Goal: Register for event/course: Register for event/course

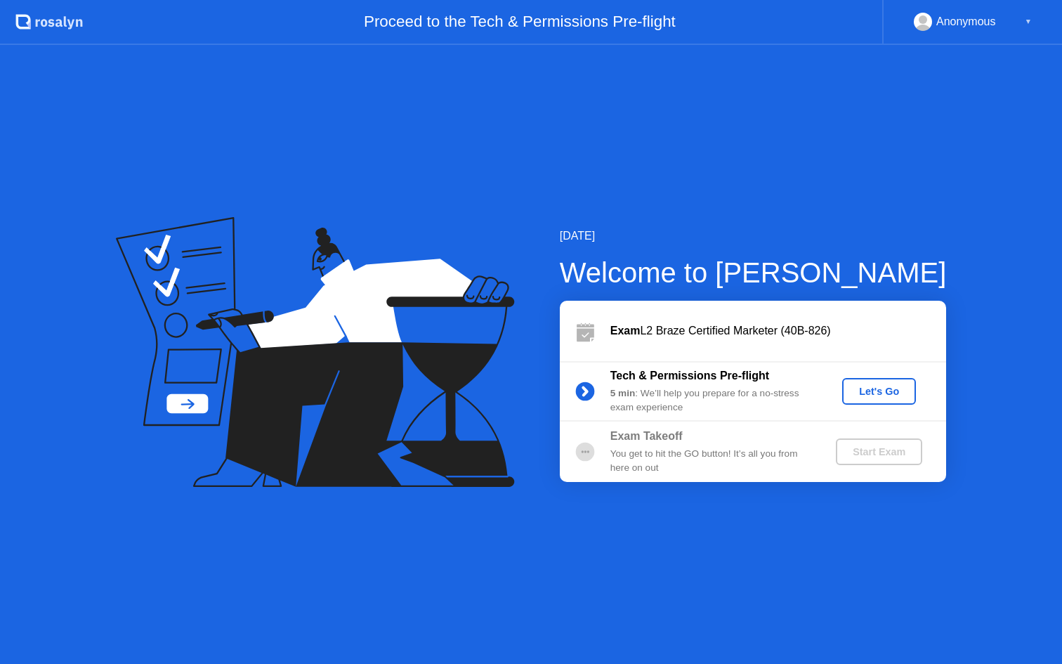
click at [875, 387] on div "Let's Go" at bounding box center [879, 391] width 63 height 11
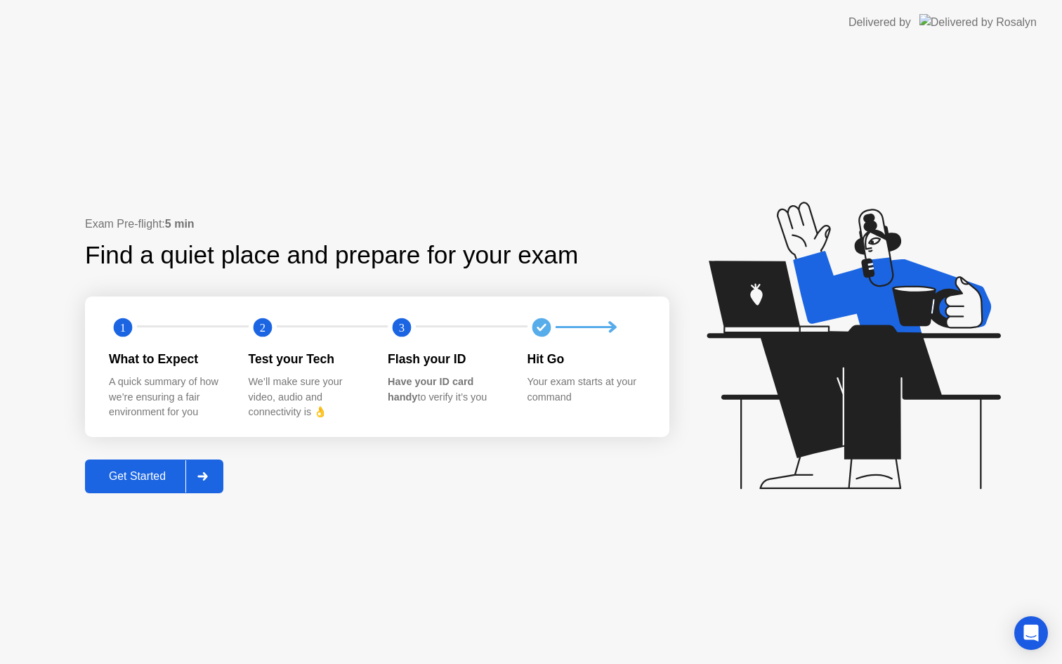
click at [131, 477] on div "Get Started" at bounding box center [137, 476] width 96 height 13
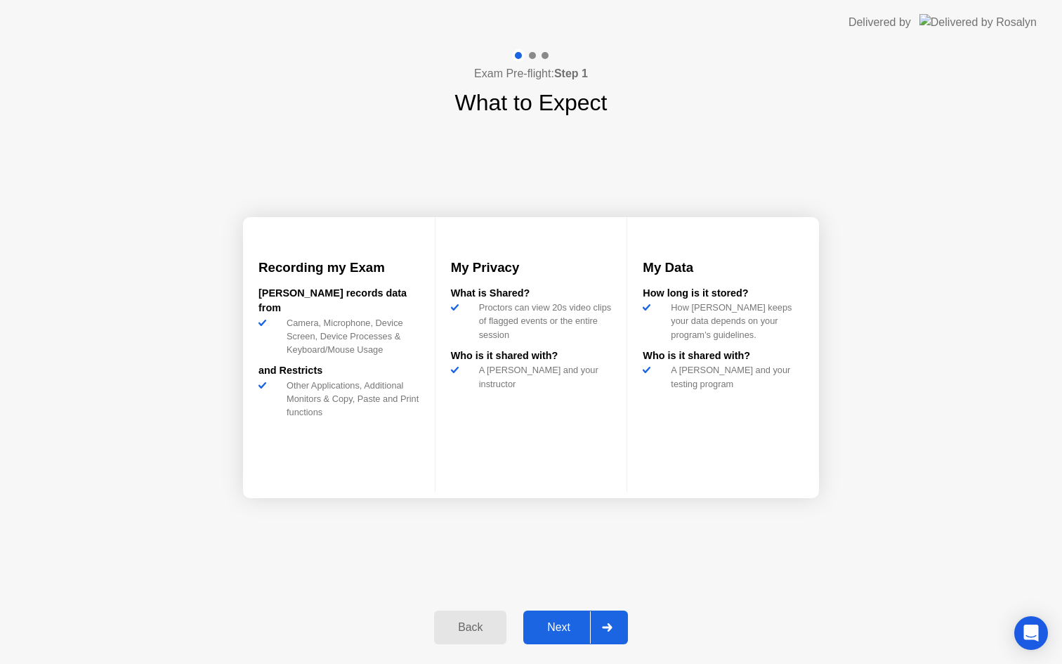
click at [561, 627] on div "Next" at bounding box center [559, 627] width 63 height 13
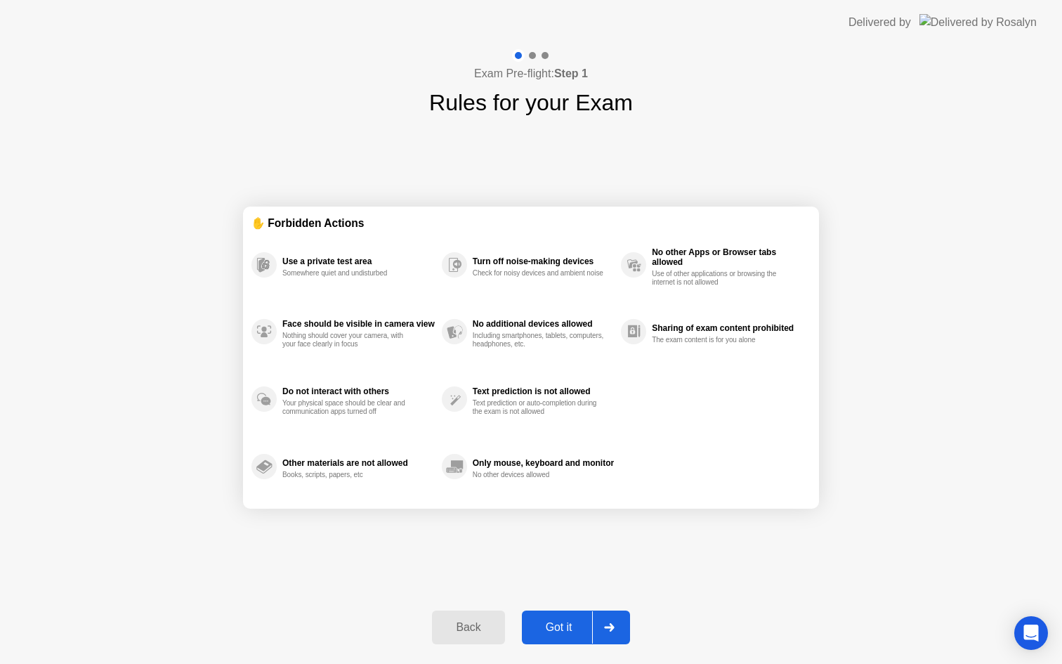
click at [562, 625] on div "Got it" at bounding box center [559, 627] width 66 height 13
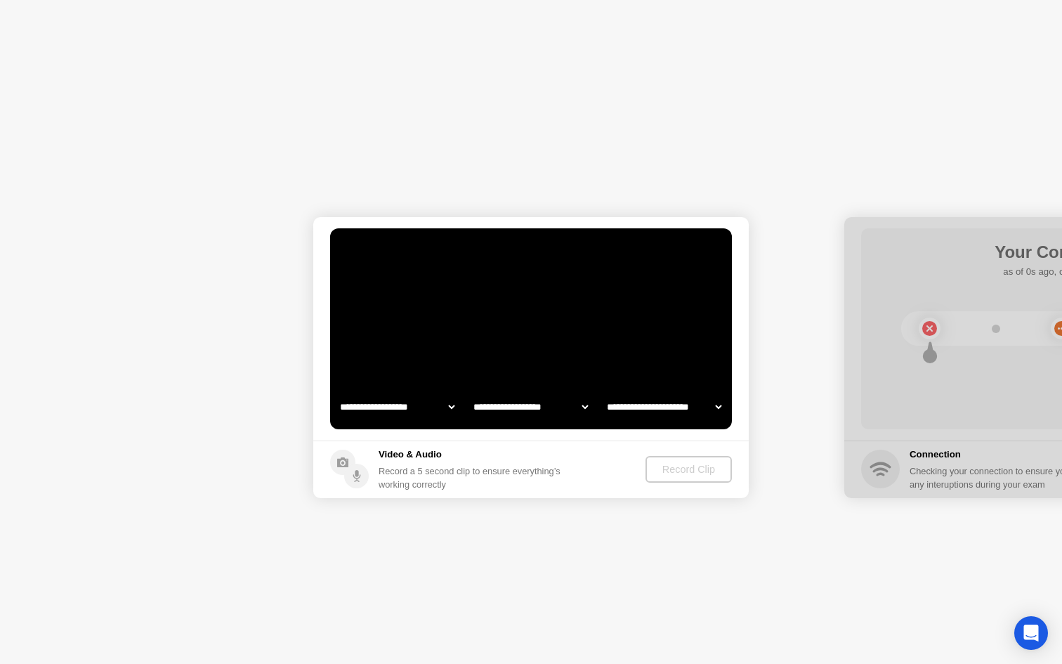
select select "**********"
select select "*******"
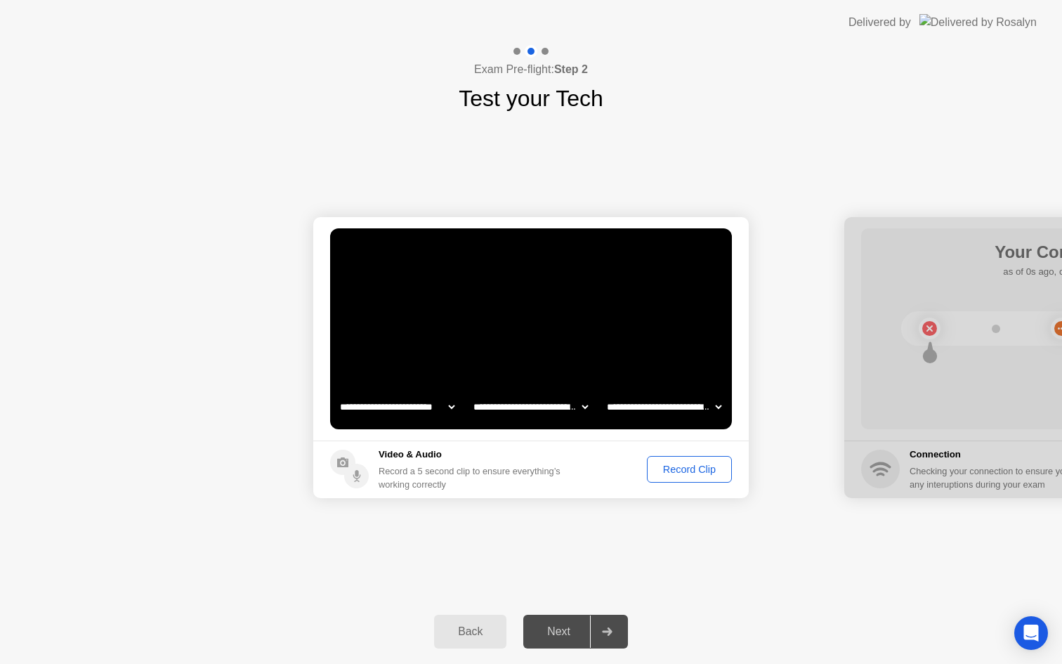
click at [681, 470] on div "Record Clip" at bounding box center [689, 469] width 75 height 11
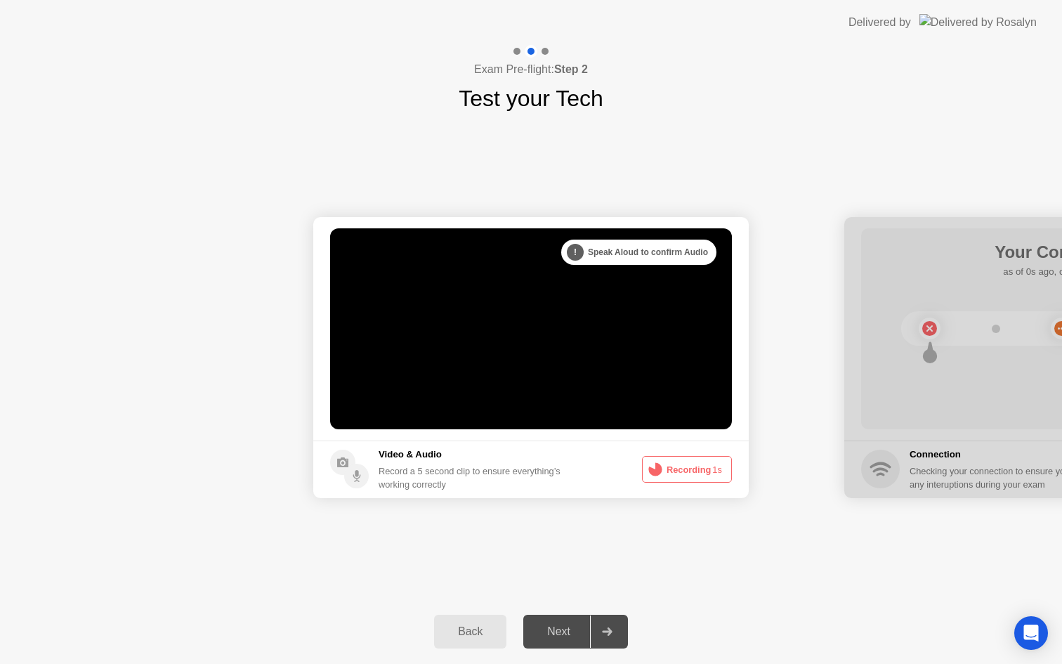
click at [674, 468] on button "Recording 1s" at bounding box center [687, 469] width 90 height 27
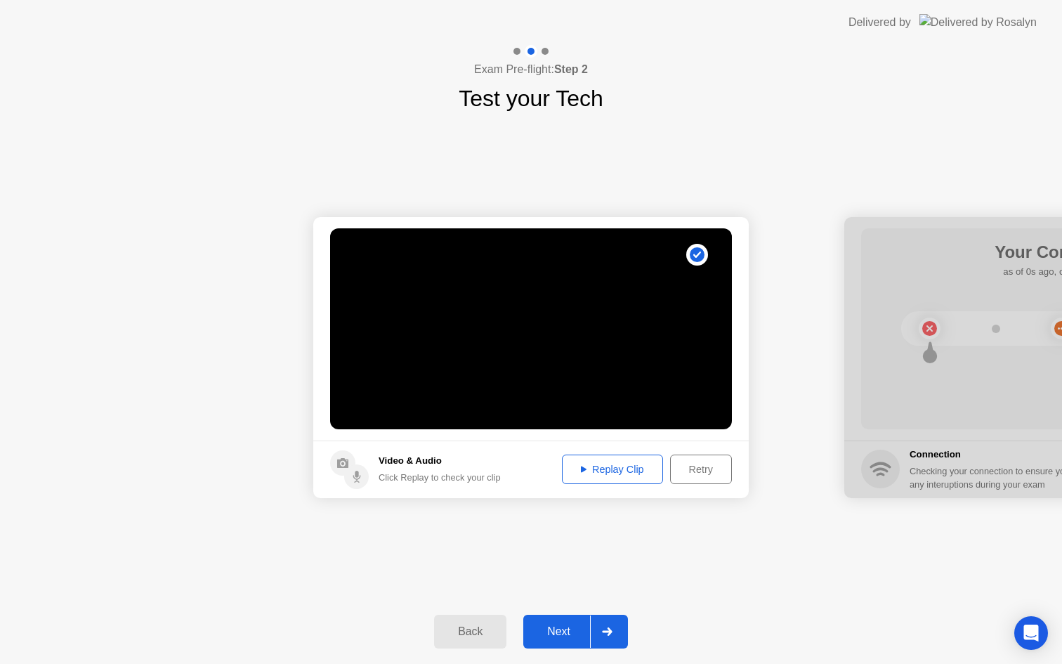
click at [704, 471] on div "Retry" at bounding box center [701, 469] width 52 height 11
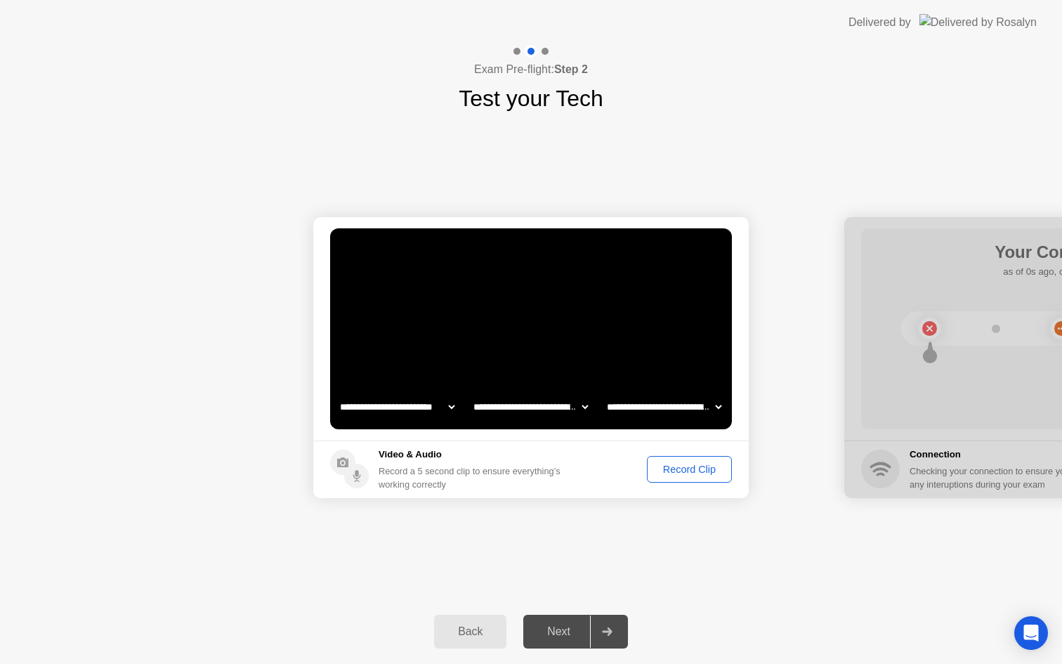
click at [692, 471] on div "Record Clip" at bounding box center [689, 469] width 75 height 11
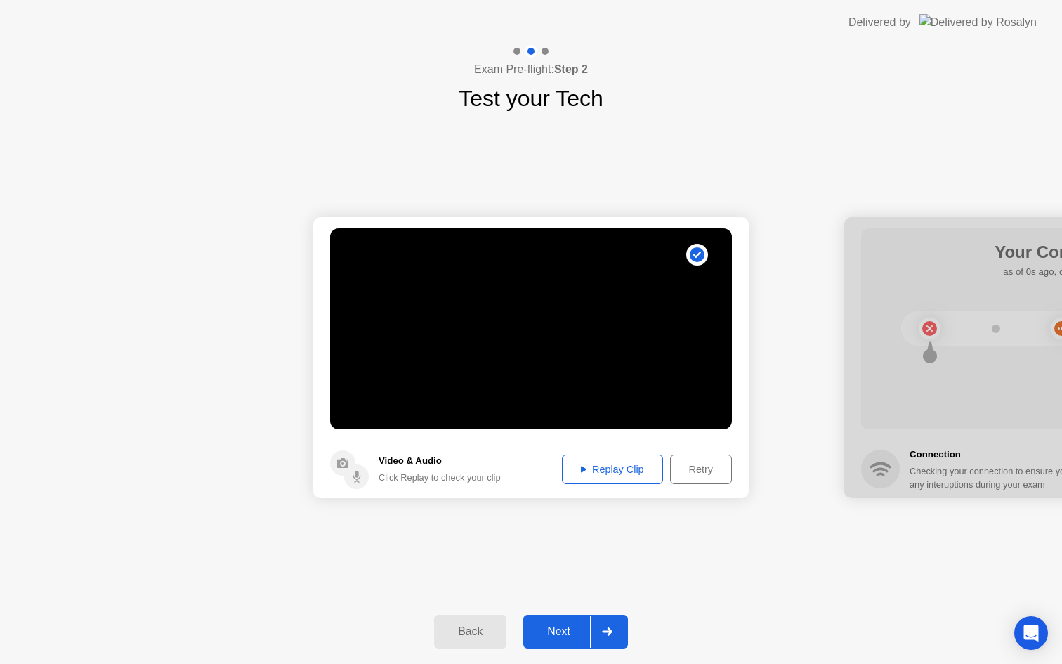
click at [635, 464] on div "Replay Clip" at bounding box center [612, 469] width 91 height 11
click at [561, 631] on div "Next" at bounding box center [559, 631] width 63 height 13
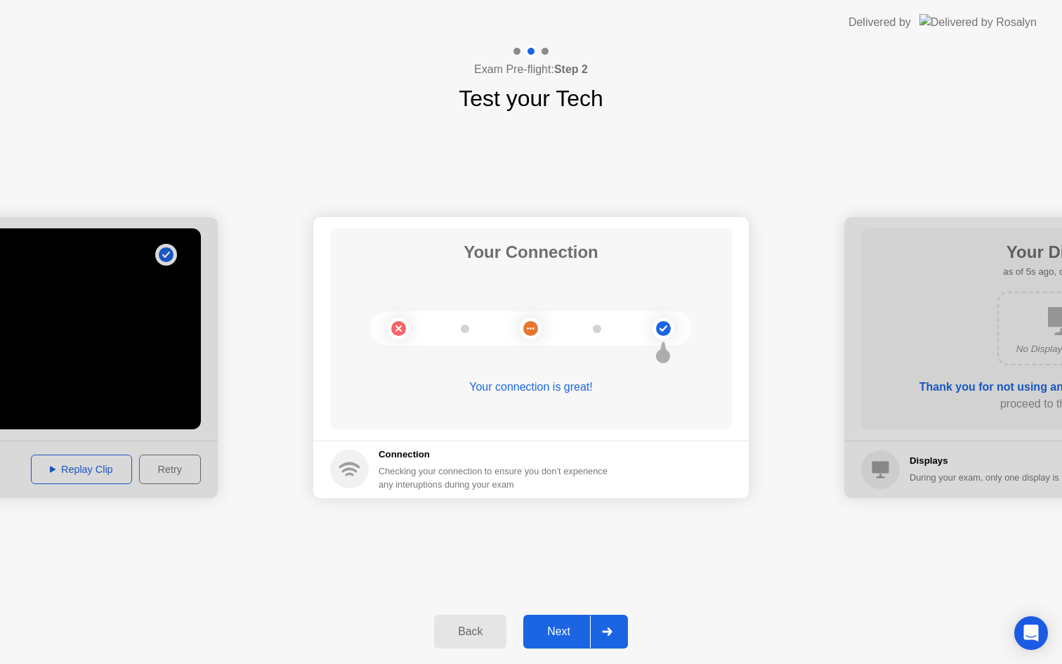
click at [561, 631] on div "Next" at bounding box center [559, 631] width 63 height 13
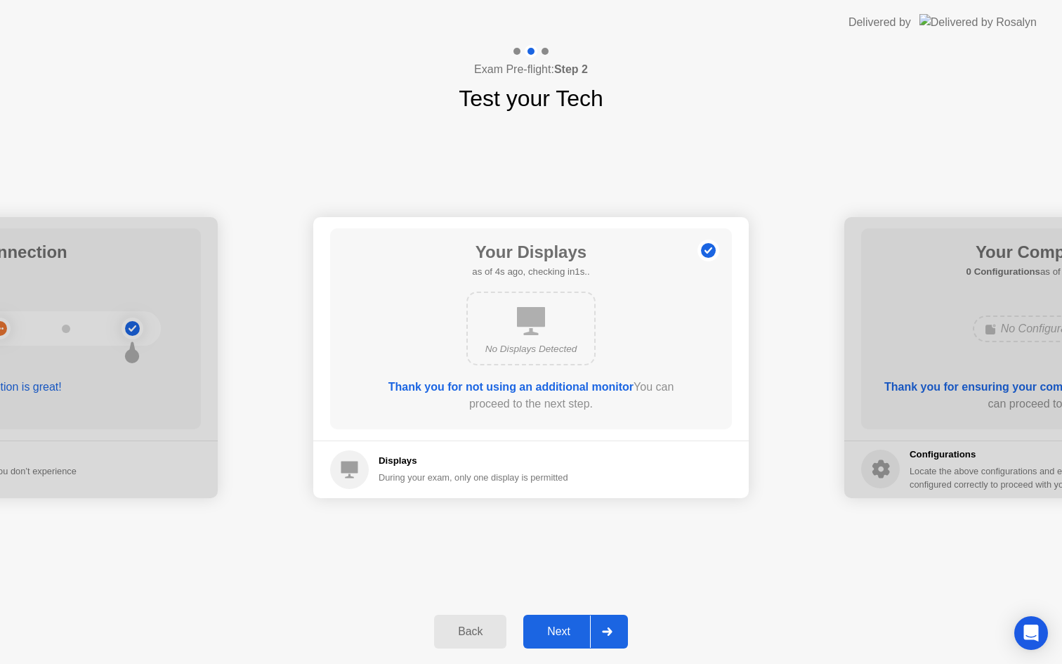
click at [579, 625] on div "Next" at bounding box center [559, 631] width 63 height 13
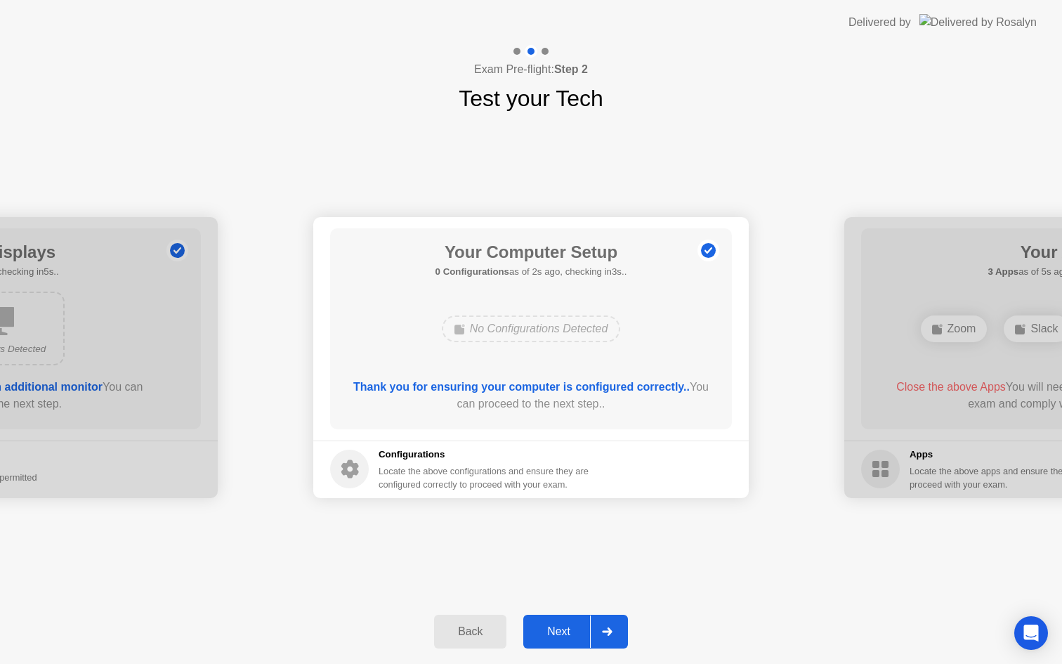
click at [579, 625] on div "Next" at bounding box center [559, 631] width 63 height 13
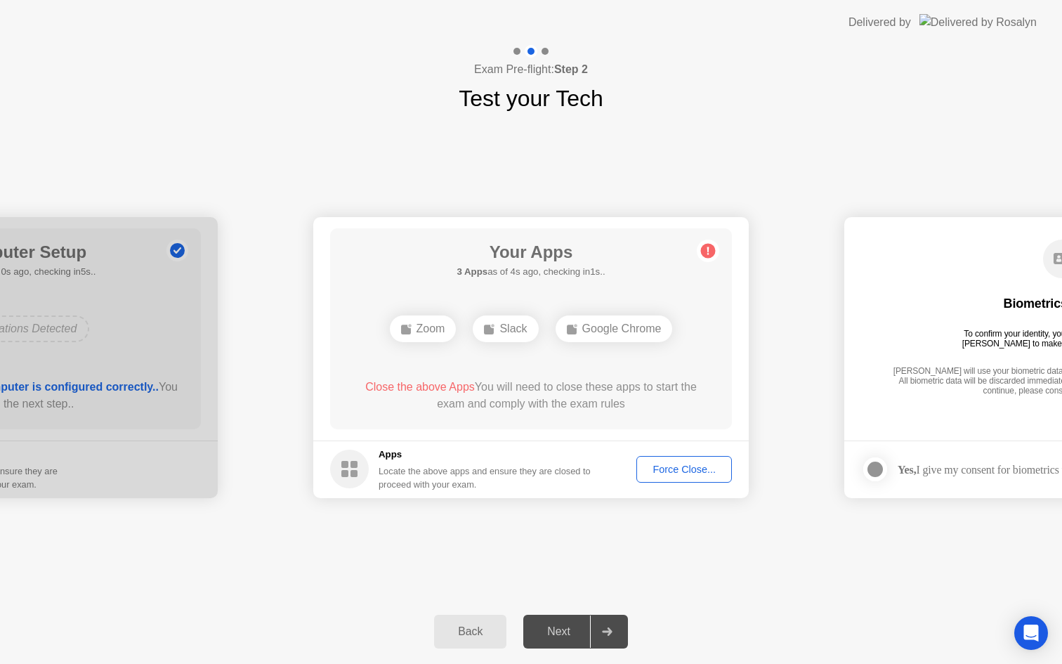
click at [680, 464] on div "Force Close..." at bounding box center [684, 469] width 86 height 11
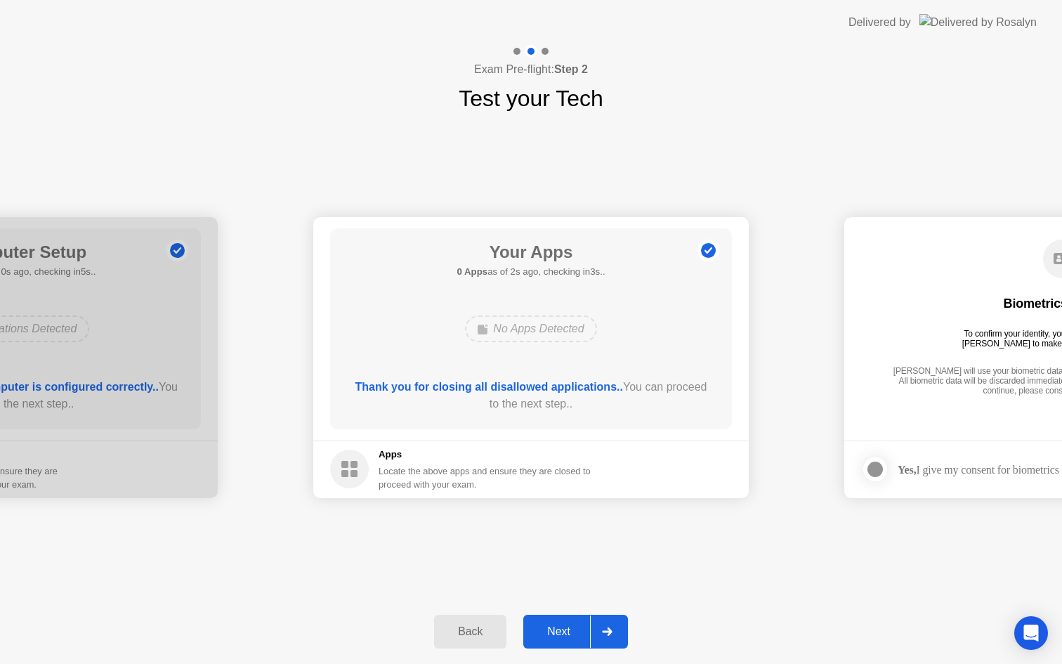
click at [561, 626] on div "Next" at bounding box center [559, 631] width 63 height 13
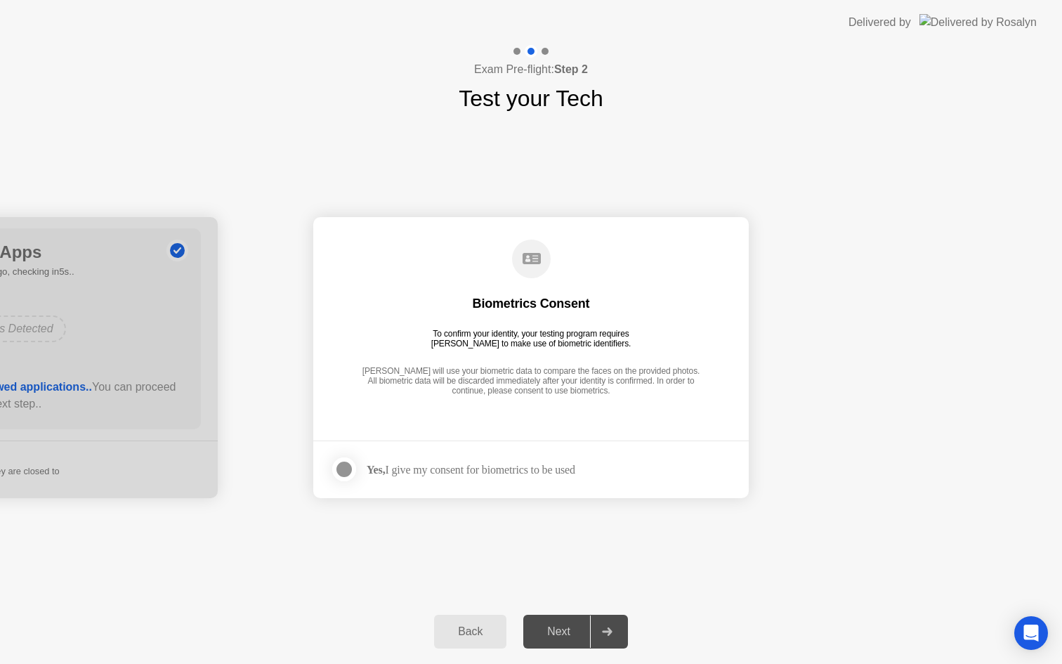
click at [466, 478] on div "Yes, I give my consent for biometrics to be used" at bounding box center [452, 469] width 245 height 28
click at [464, 469] on div "Yes, I give my consent for biometrics to be used" at bounding box center [471, 469] width 209 height 13
click at [341, 469] on div at bounding box center [344, 469] width 17 height 17
click at [558, 622] on button "Next" at bounding box center [575, 632] width 105 height 34
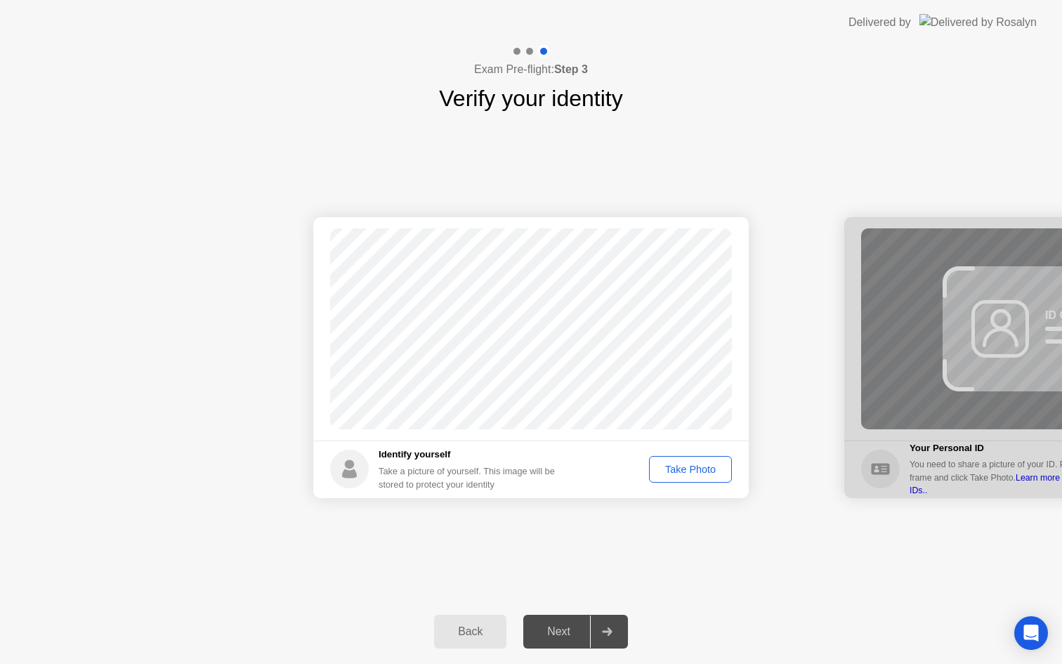
click at [697, 468] on div "Take Photo" at bounding box center [690, 469] width 73 height 11
click at [566, 627] on div "Next" at bounding box center [559, 631] width 63 height 13
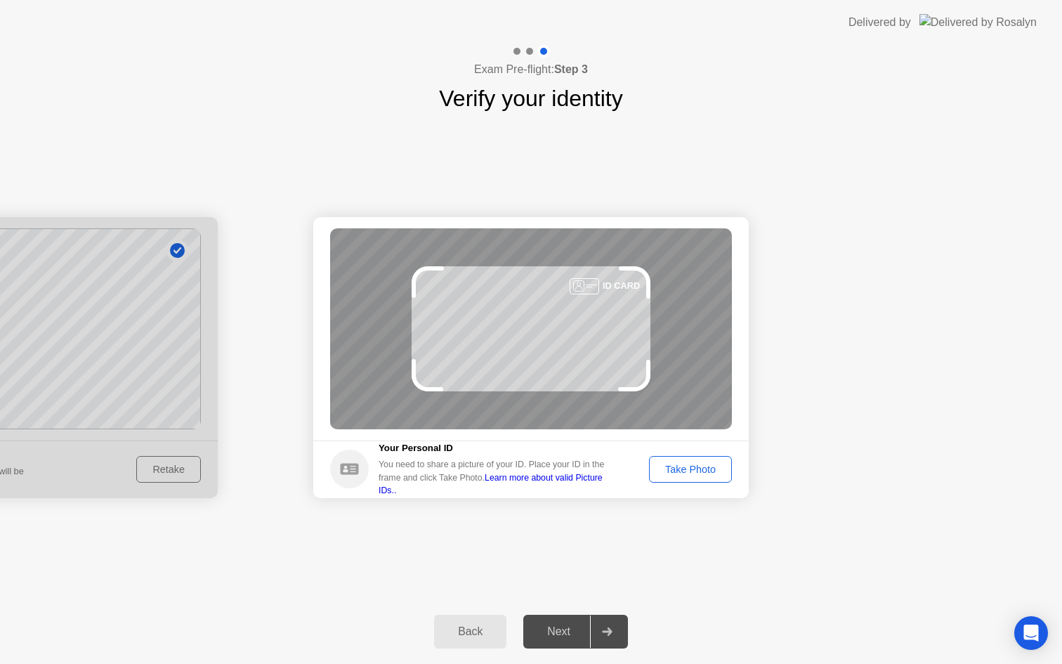
click at [689, 472] on div "Take Photo" at bounding box center [690, 469] width 73 height 11
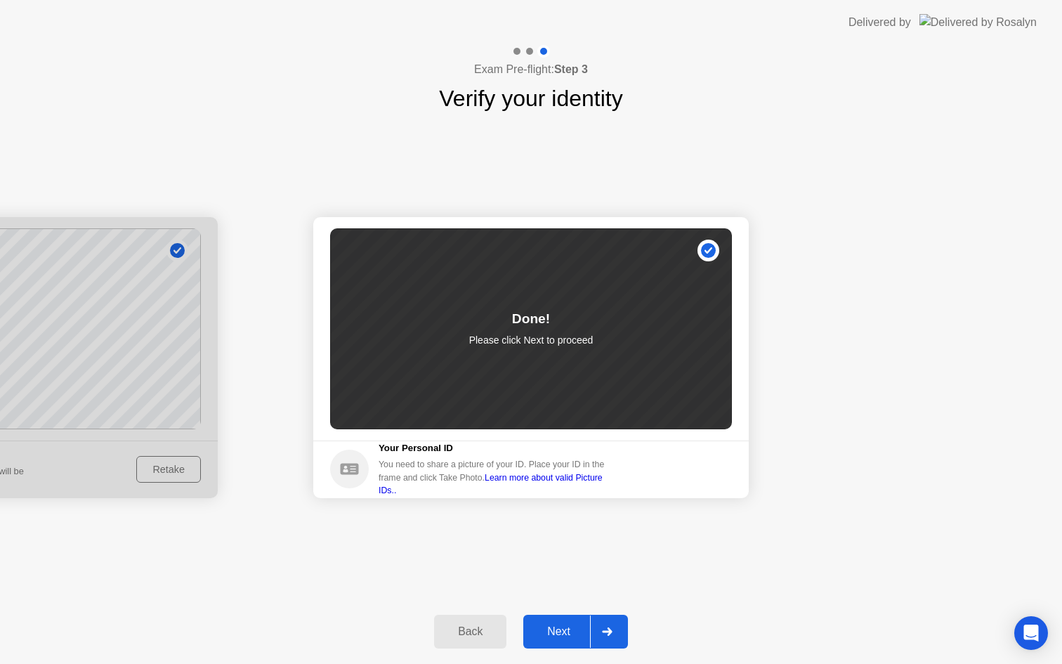
click at [581, 615] on button "Next" at bounding box center [575, 632] width 105 height 34
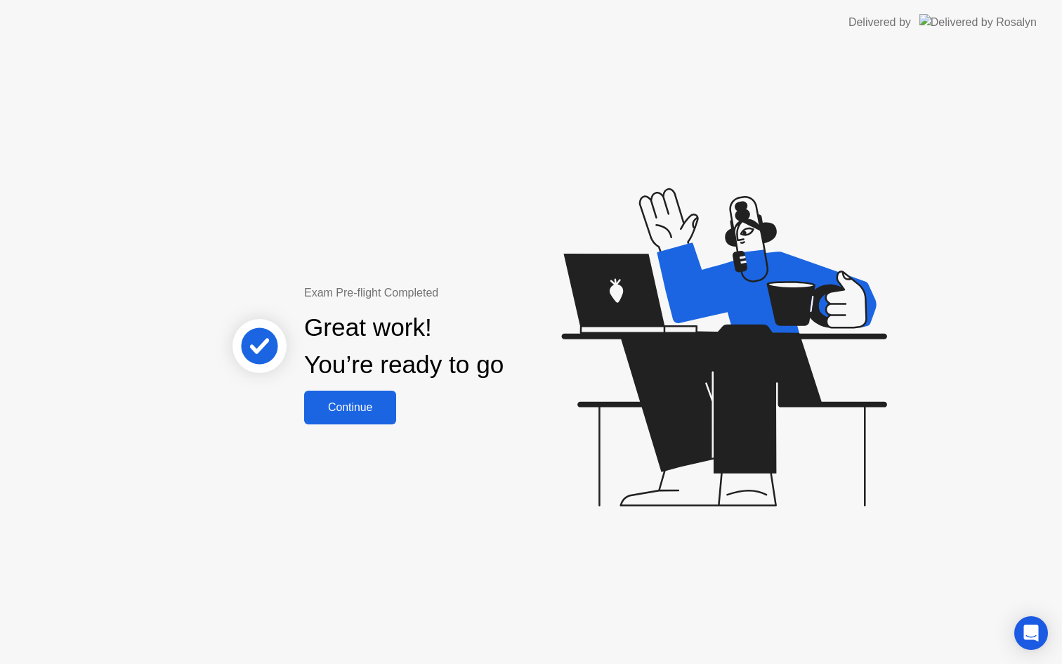
click at [341, 412] on div "Continue" at bounding box center [350, 407] width 84 height 13
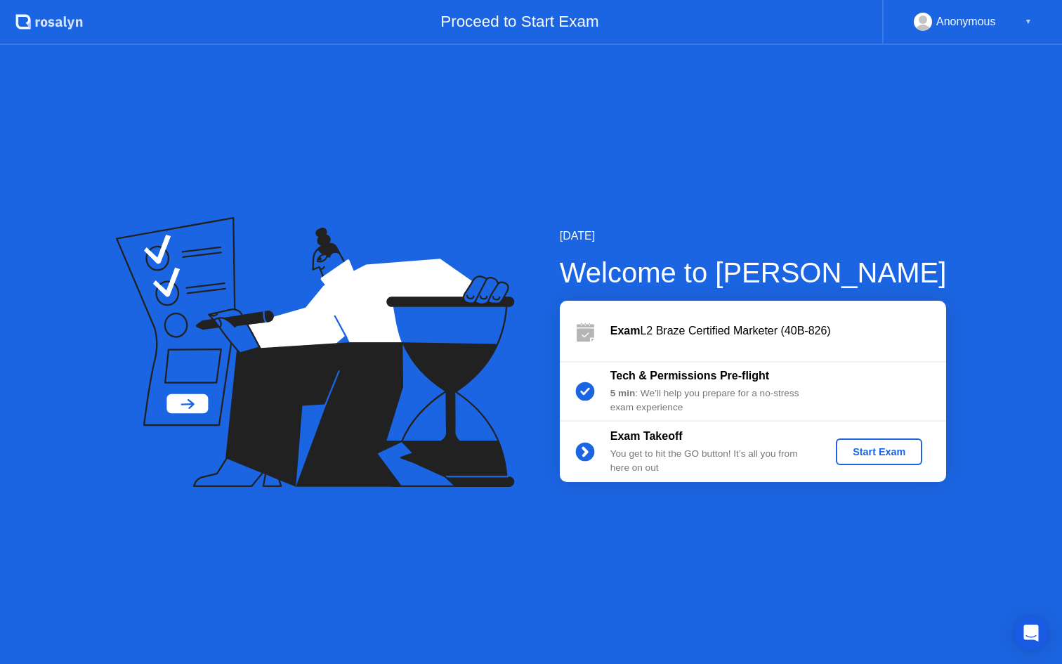
click at [865, 451] on div "Start Exam" at bounding box center [879, 451] width 75 height 11
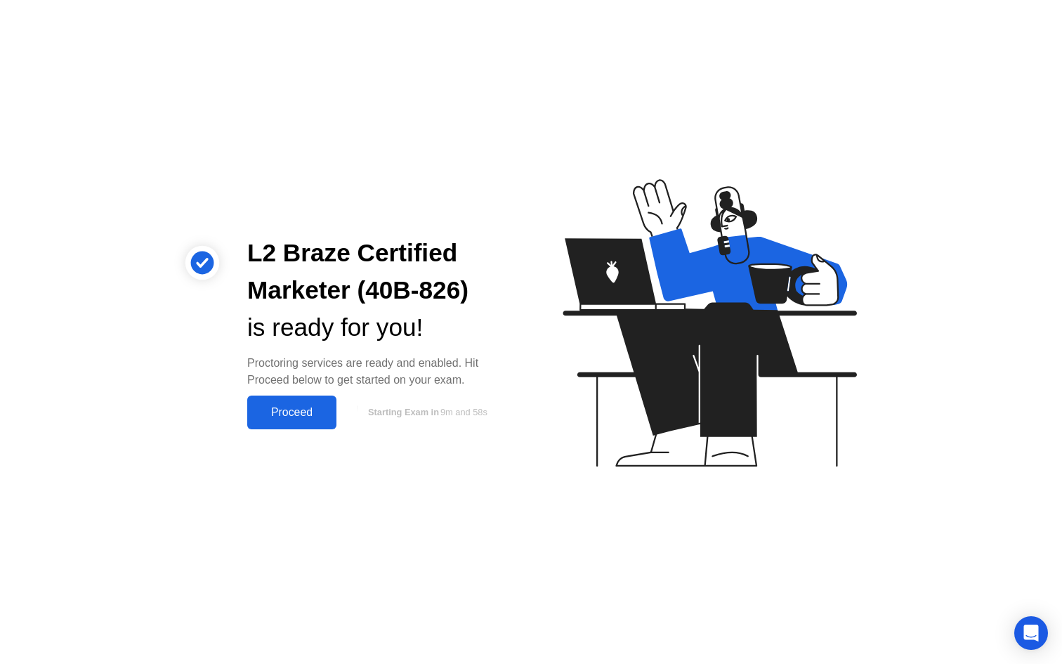
click at [293, 416] on div "Proceed" at bounding box center [291, 412] width 81 height 13
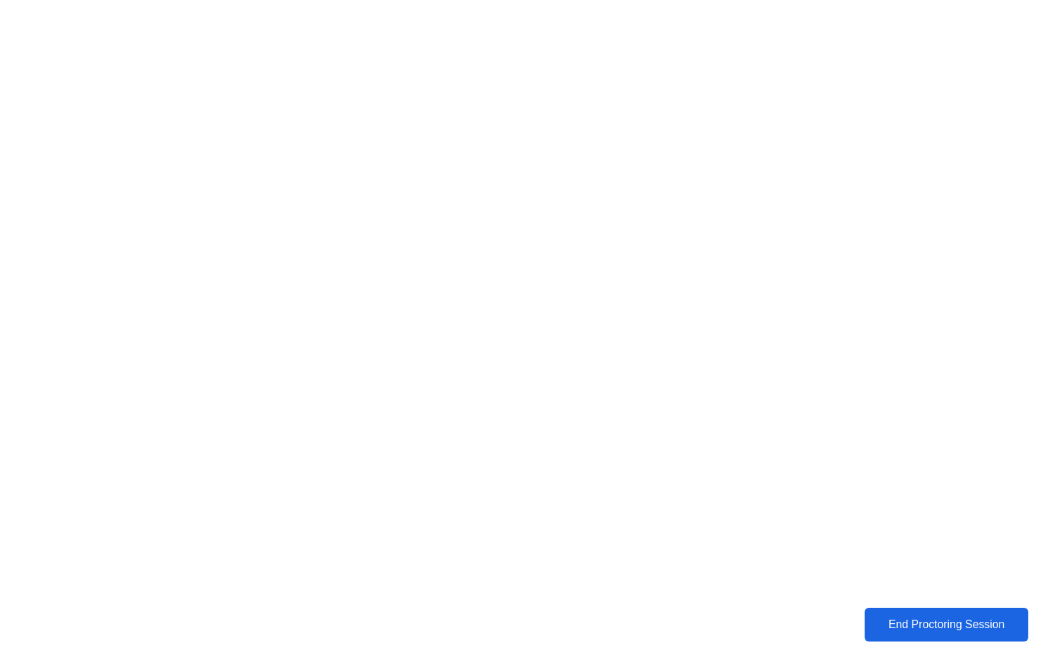
click at [916, 628] on div "End Proctoring Session" at bounding box center [946, 624] width 157 height 13
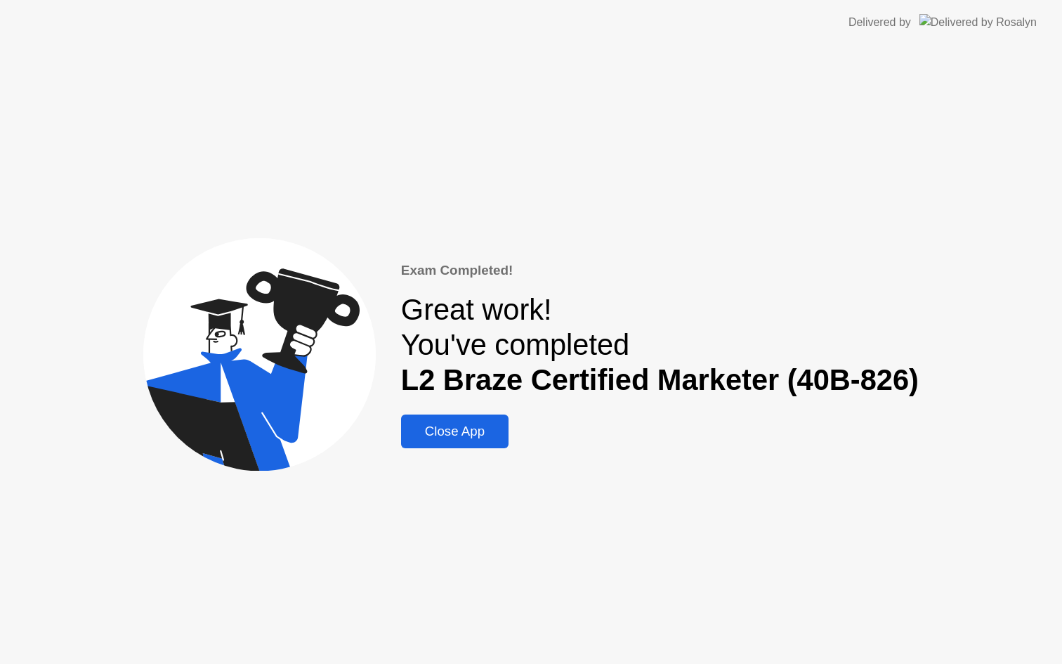
click at [449, 431] on div "Close App" at bounding box center [454, 431] width 99 height 15
